Goal: Task Accomplishment & Management: Use online tool/utility

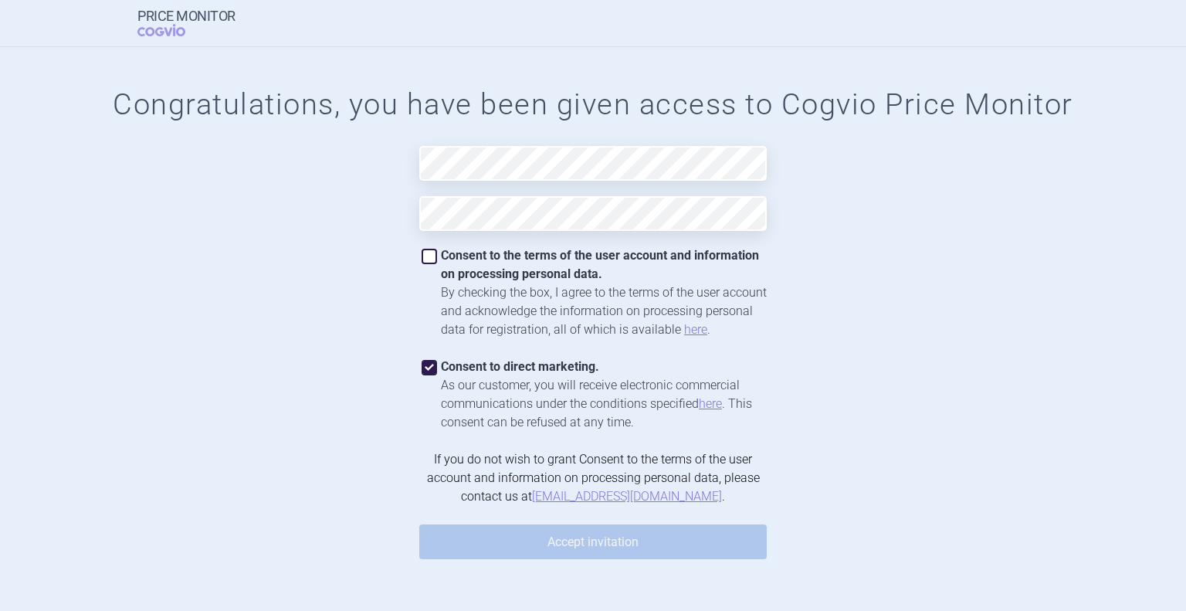
click at [435, 257] on span at bounding box center [429, 256] width 15 height 15
checkbox input "true"
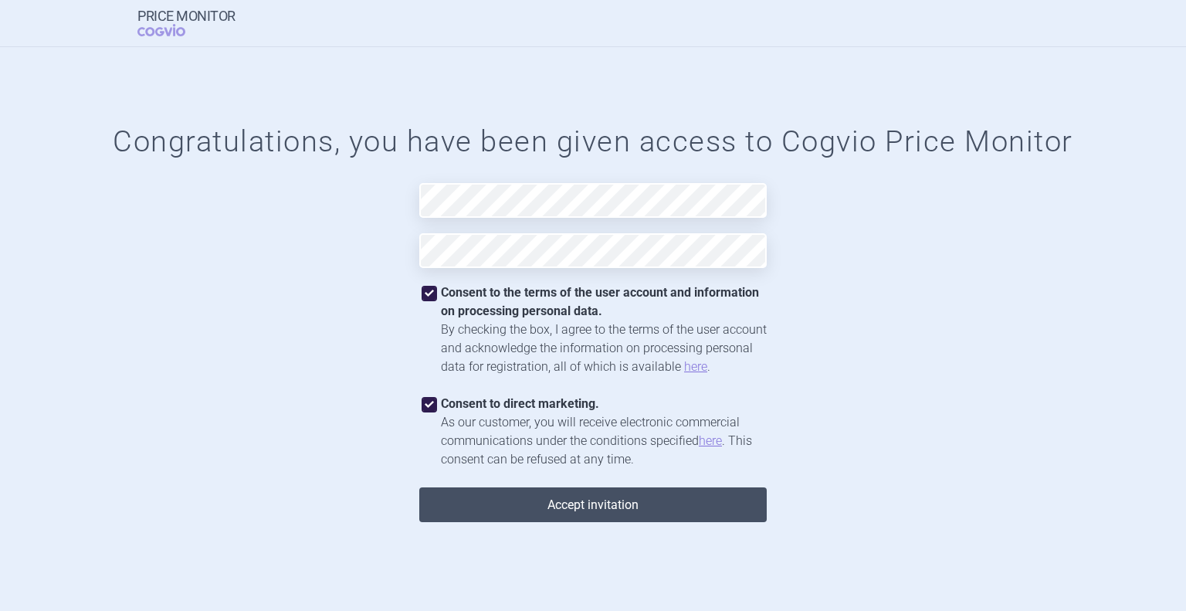
click at [587, 511] on button "Accept invitation" at bounding box center [593, 504] width 348 height 35
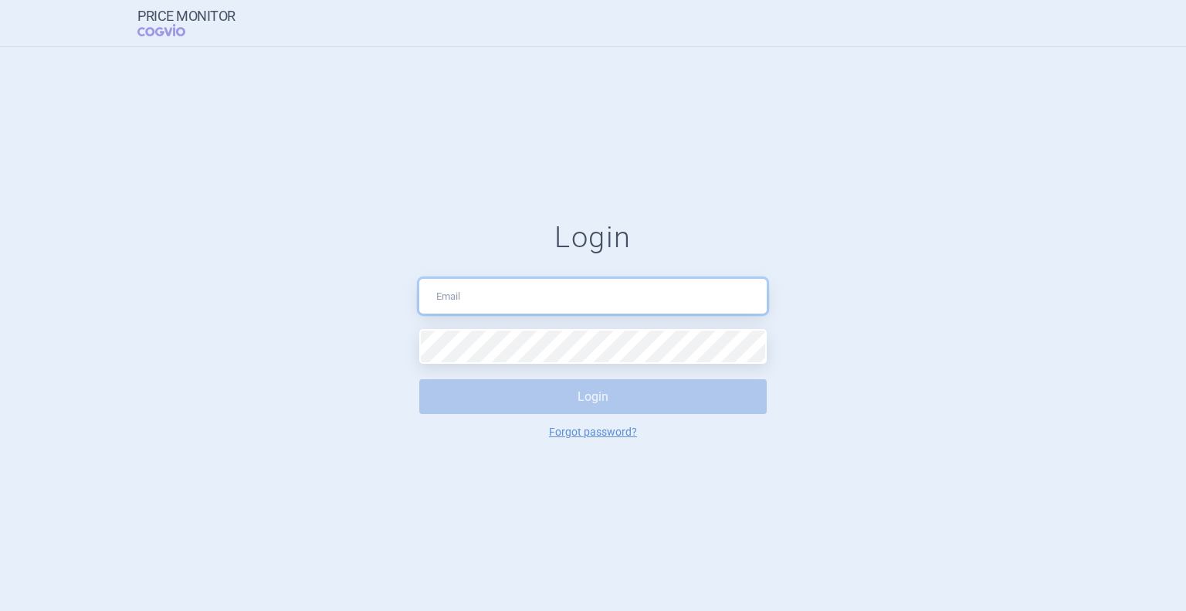
click at [556, 297] on input "text" at bounding box center [593, 296] width 348 height 35
type input "[PERSON_NAME][EMAIL_ADDRESS][DOMAIN_NAME]"
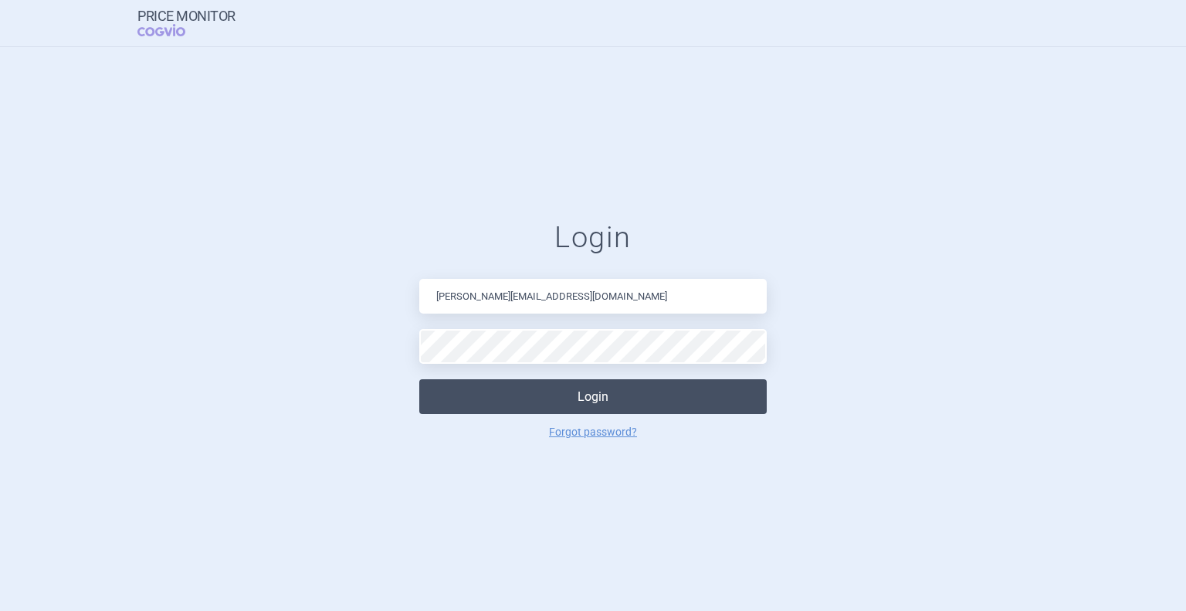
click at [579, 395] on button "Login" at bounding box center [593, 396] width 348 height 35
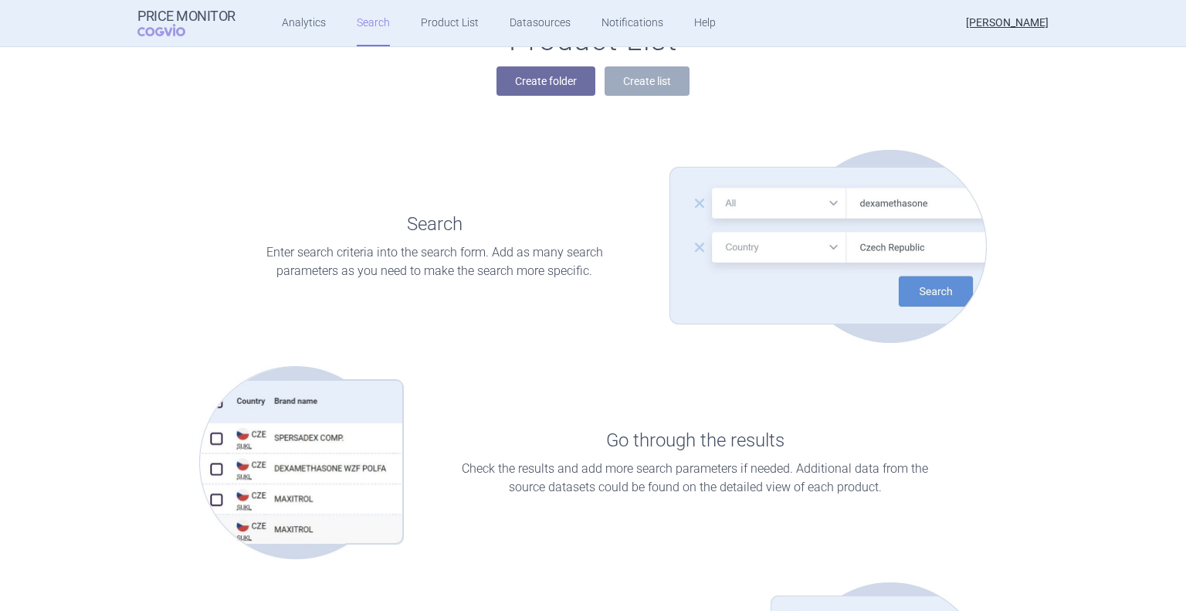
scroll to position [77, 0]
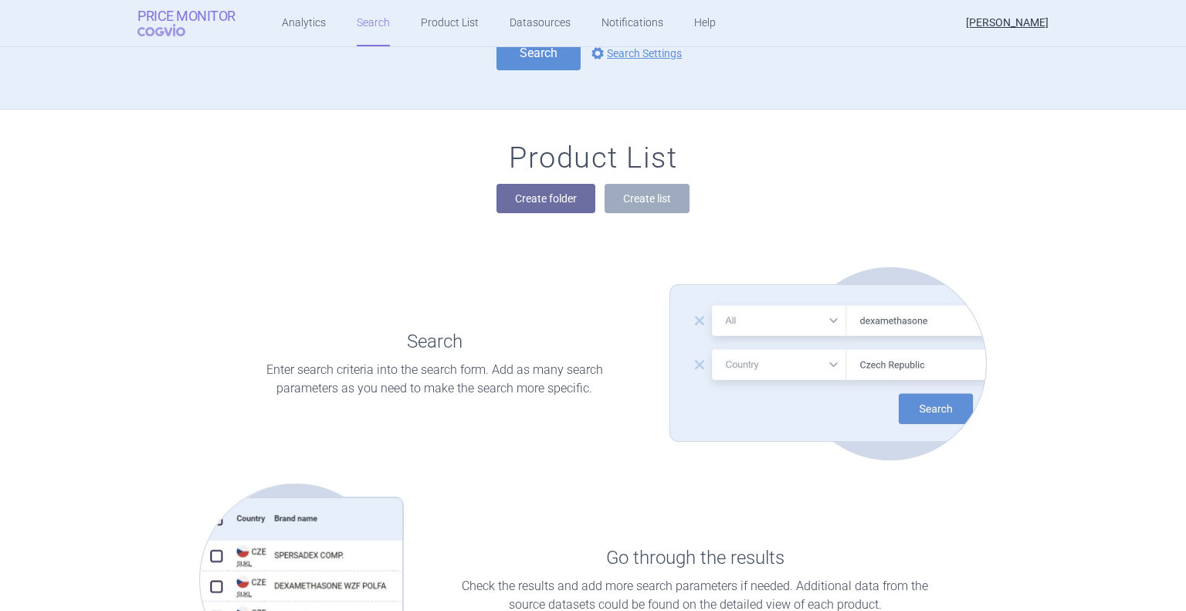
click at [209, 15] on strong "Price Monitor" at bounding box center [186, 15] width 98 height 15
